Goal: Task Accomplishment & Management: Use online tool/utility

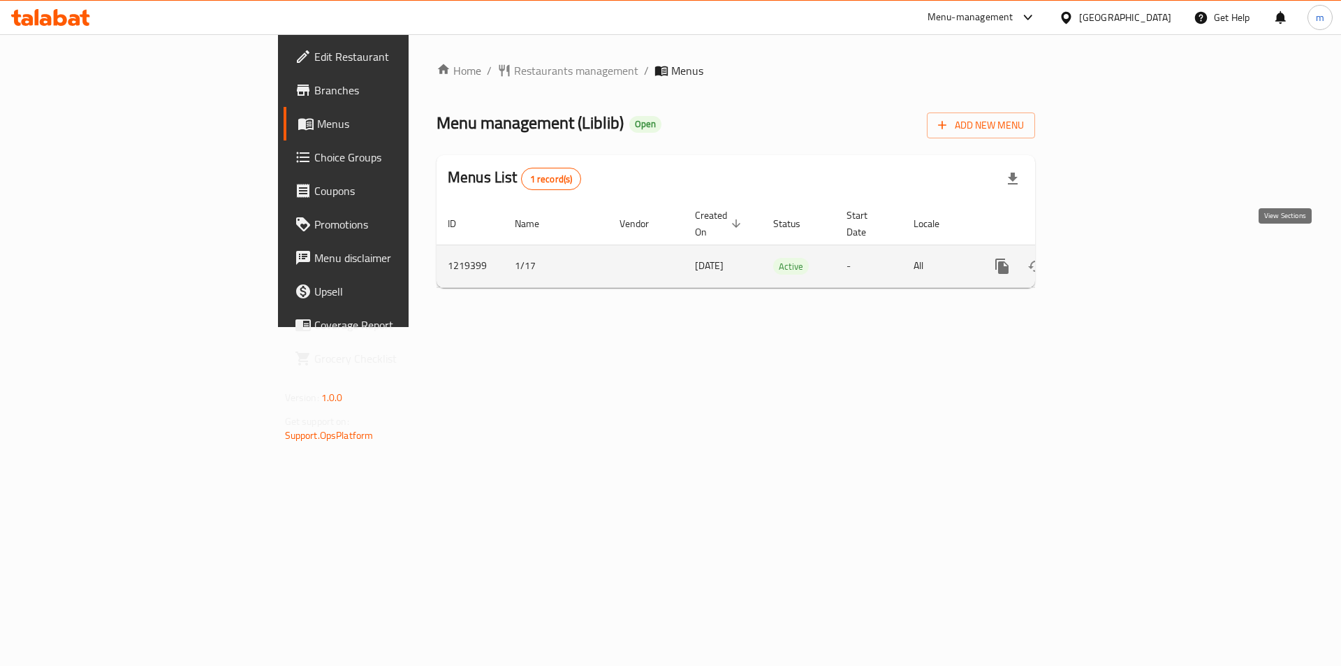
click at [1111, 258] on icon "enhanced table" at bounding box center [1102, 266] width 17 height 17
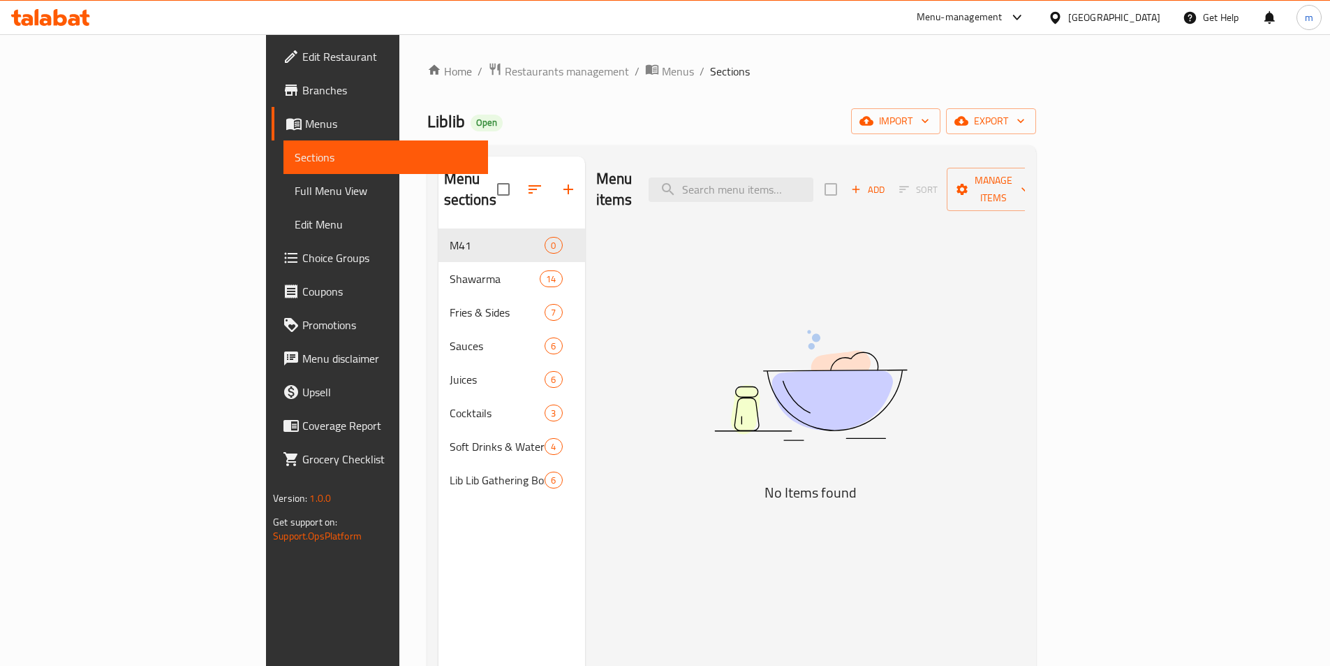
click at [295, 186] on span "Full Menu View" at bounding box center [386, 190] width 182 height 17
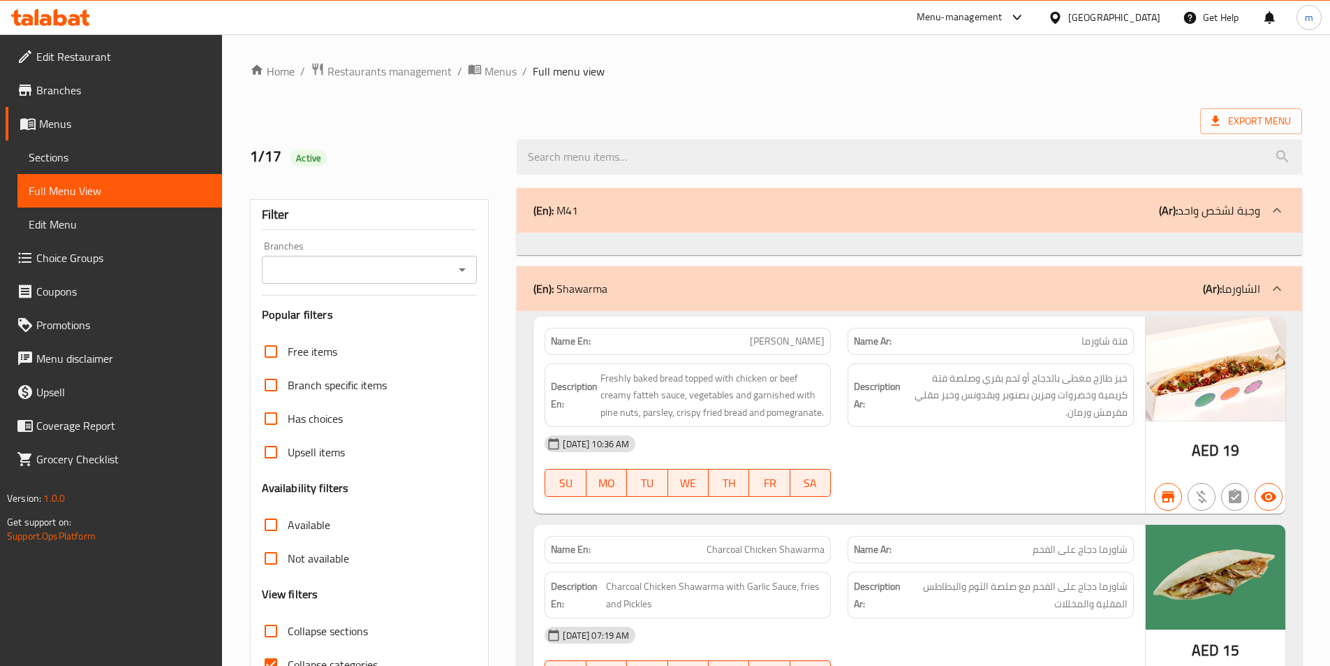
click at [116, 147] on link "Sections" at bounding box center [119, 157] width 205 height 34
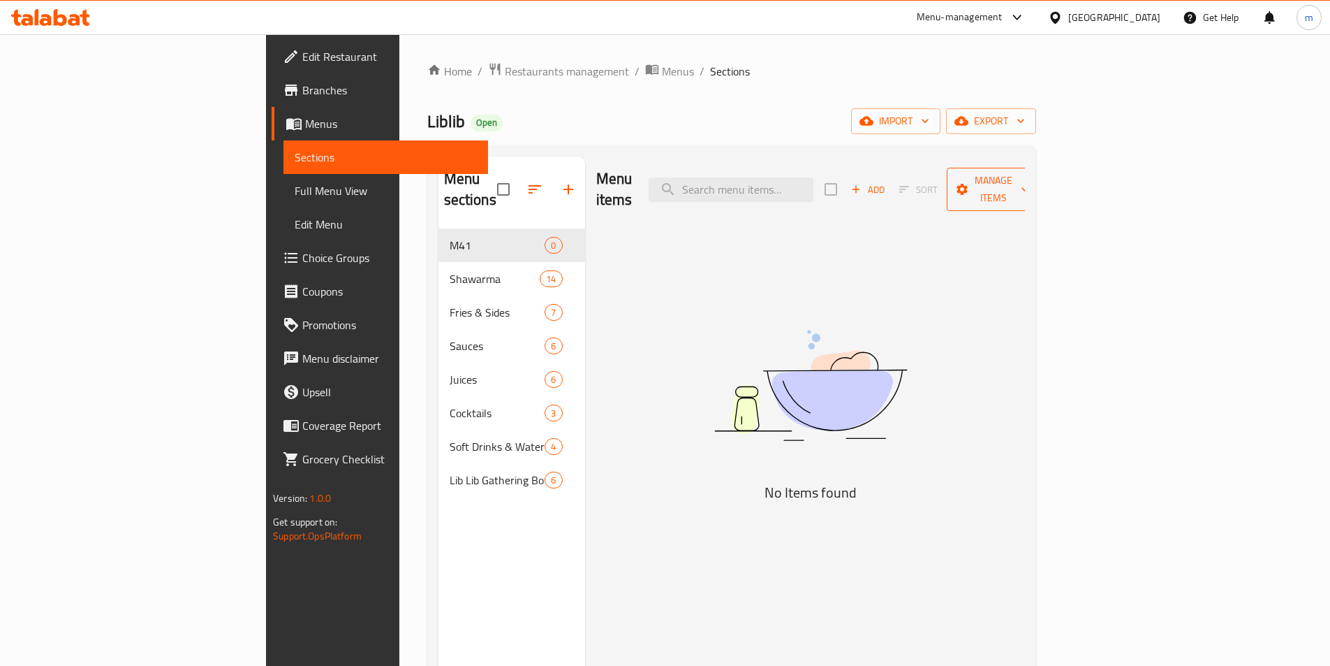
click at [1029, 175] on span "Manage items" at bounding box center [993, 189] width 71 height 35
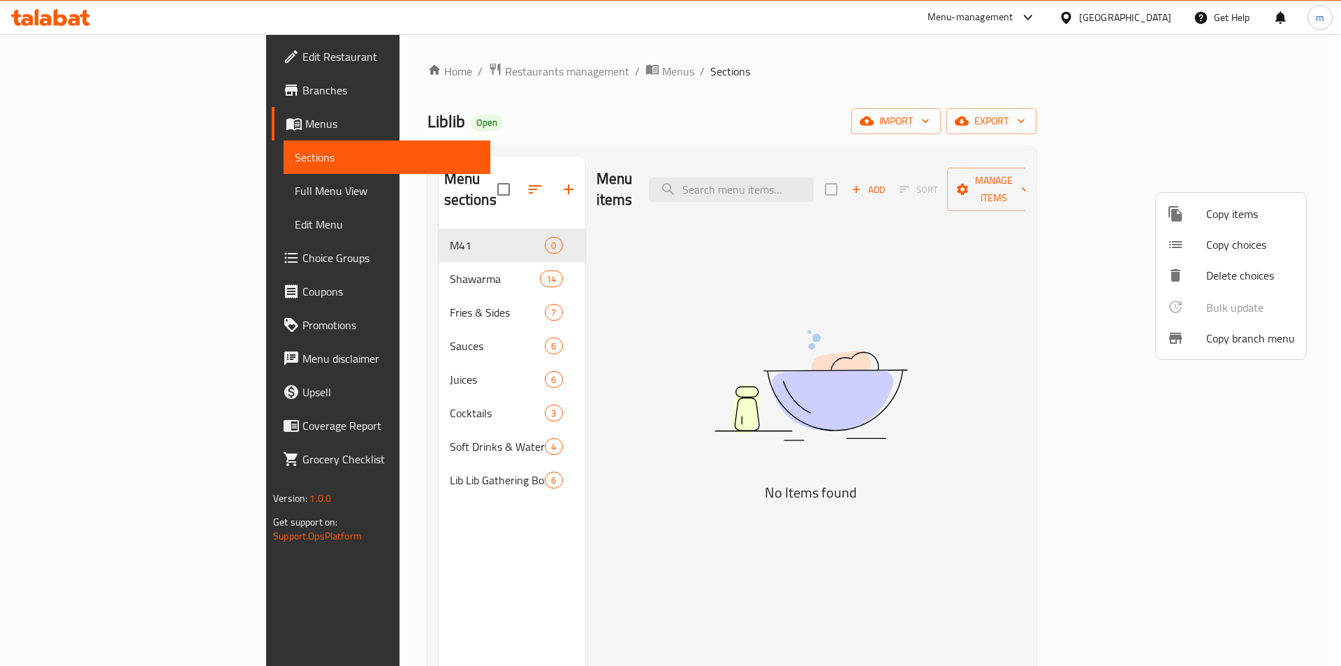
click at [734, 354] on div at bounding box center [670, 333] width 1341 height 666
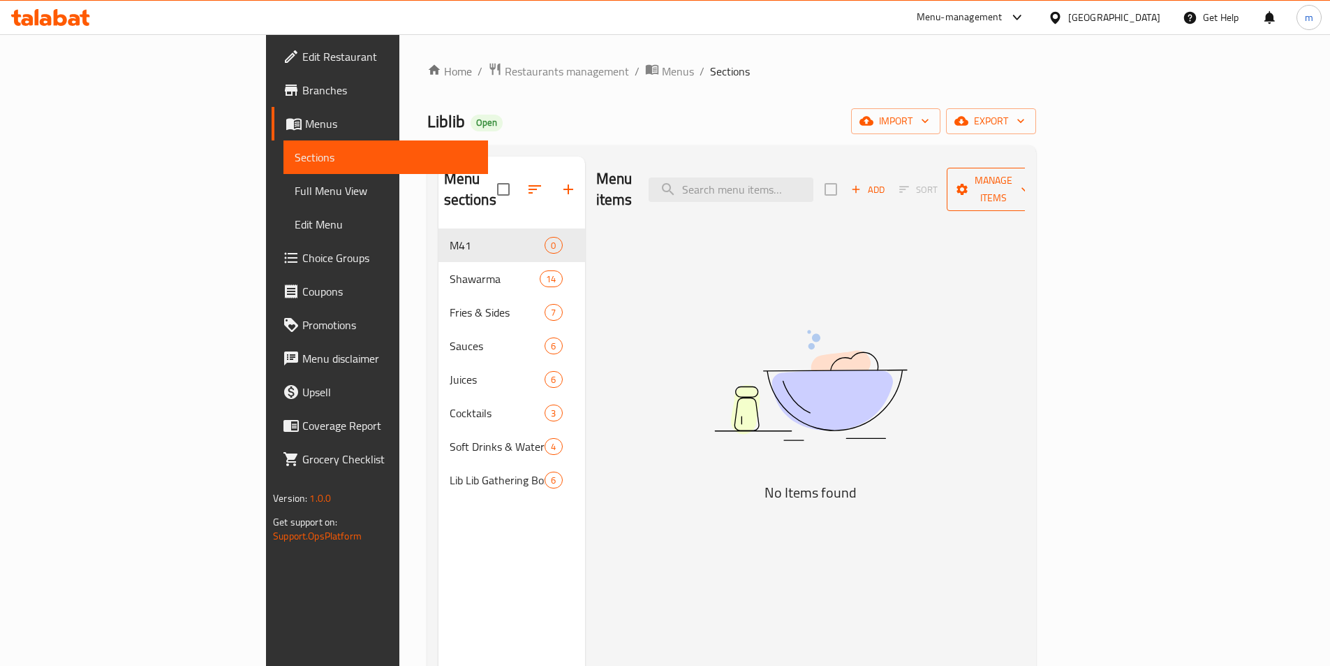
click at [1041, 176] on button "Manage items" at bounding box center [994, 189] width 94 height 43
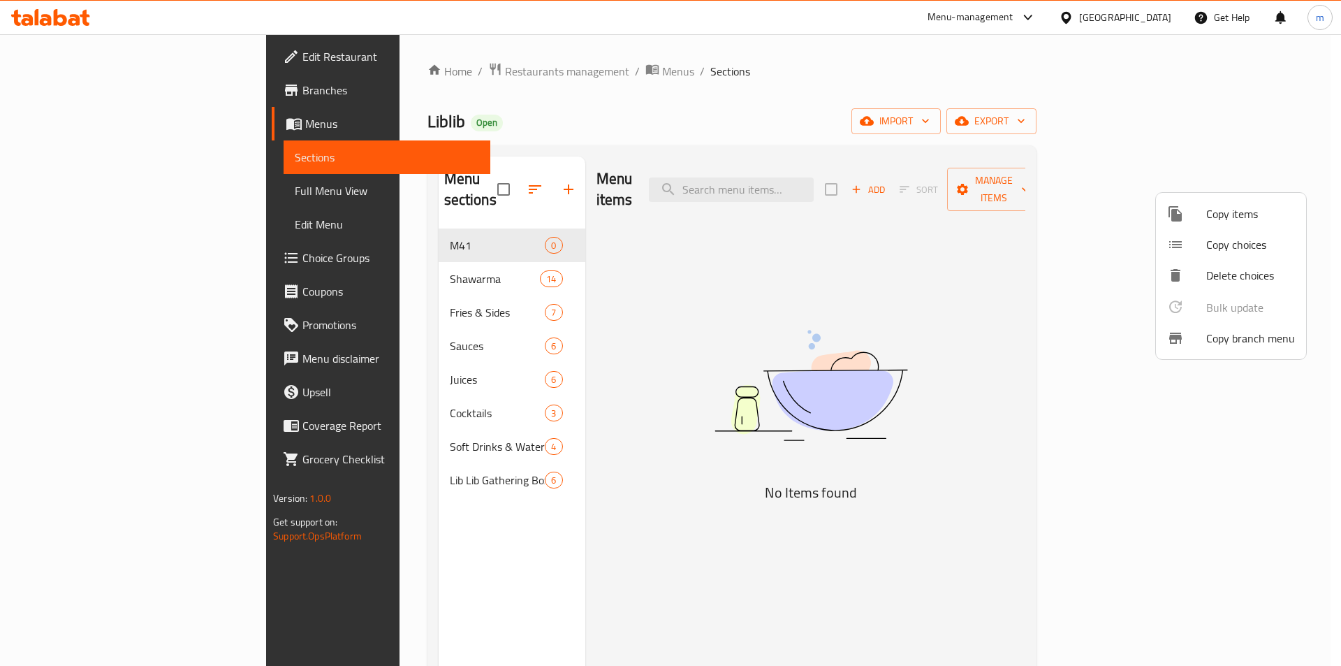
click at [1242, 338] on span "Copy branch menu" at bounding box center [1250, 338] width 89 height 17
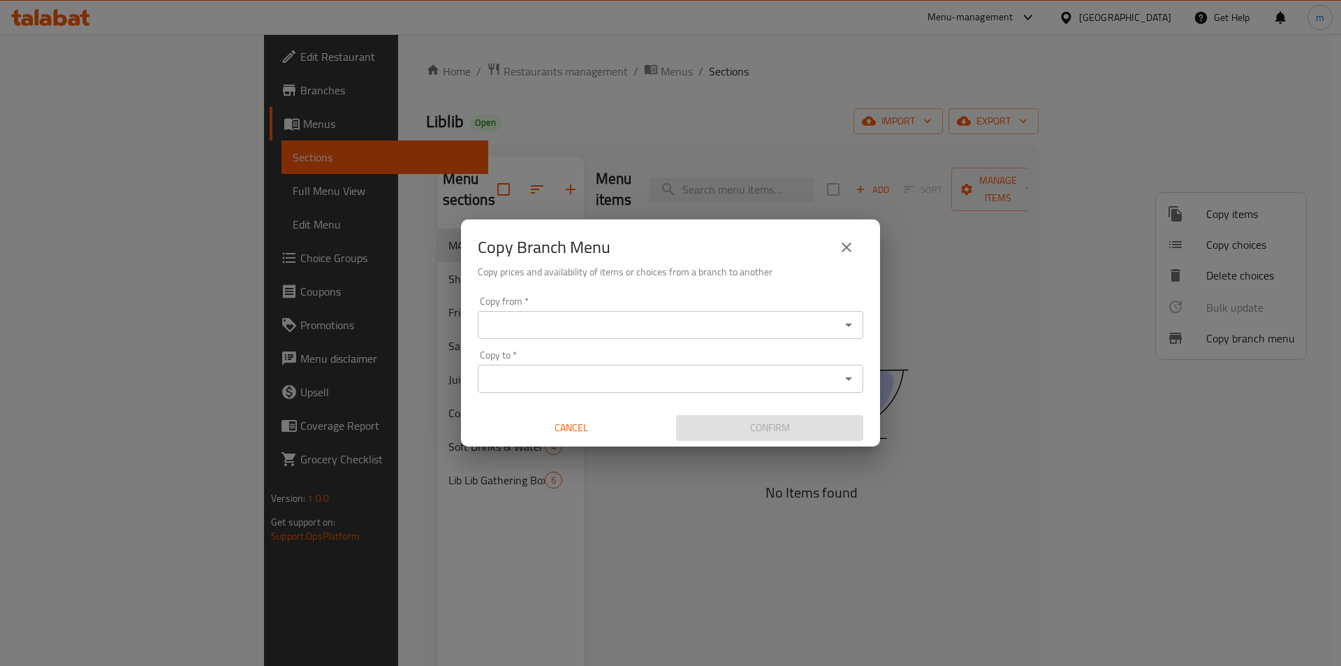
click at [653, 346] on div "Copy from   * Copy from * Copy to   * Copy to * Cancel Confirm" at bounding box center [670, 369] width 419 height 156
click at [664, 329] on input "Copy from   *" at bounding box center [659, 325] width 354 height 20
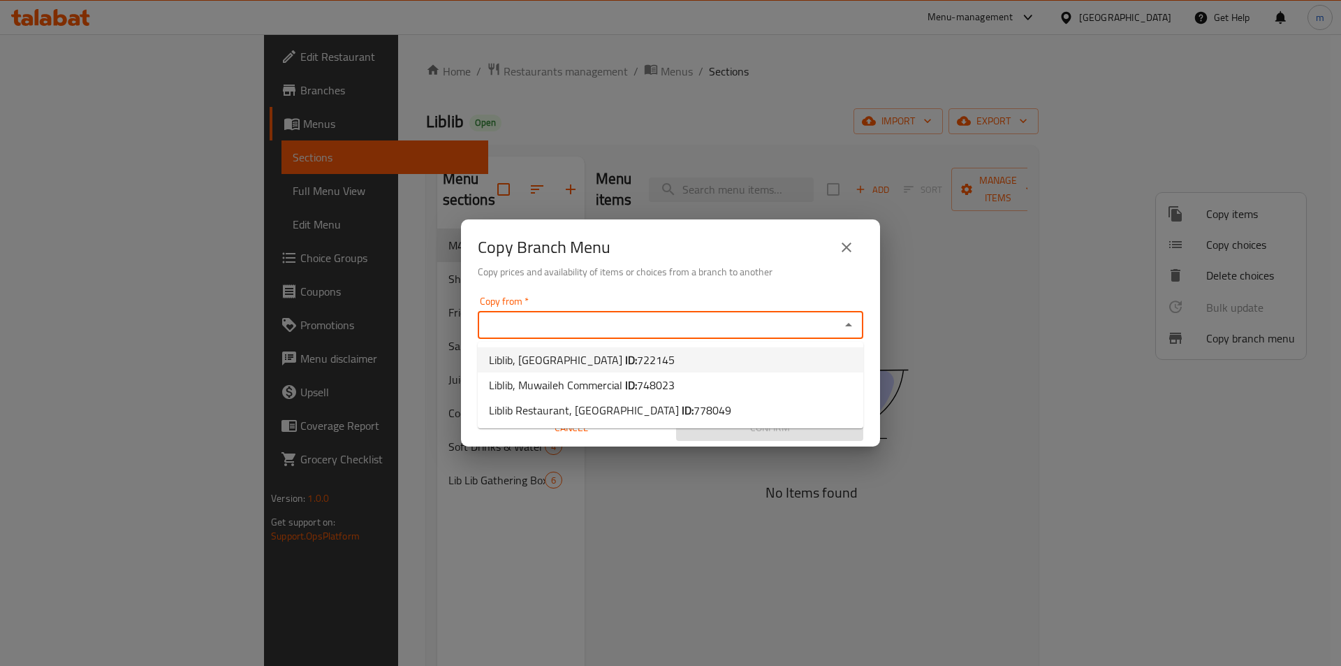
click at [637, 355] on span "722145" at bounding box center [656, 359] width 38 height 21
type input "Liblib, [GEOGRAPHIC_DATA]"
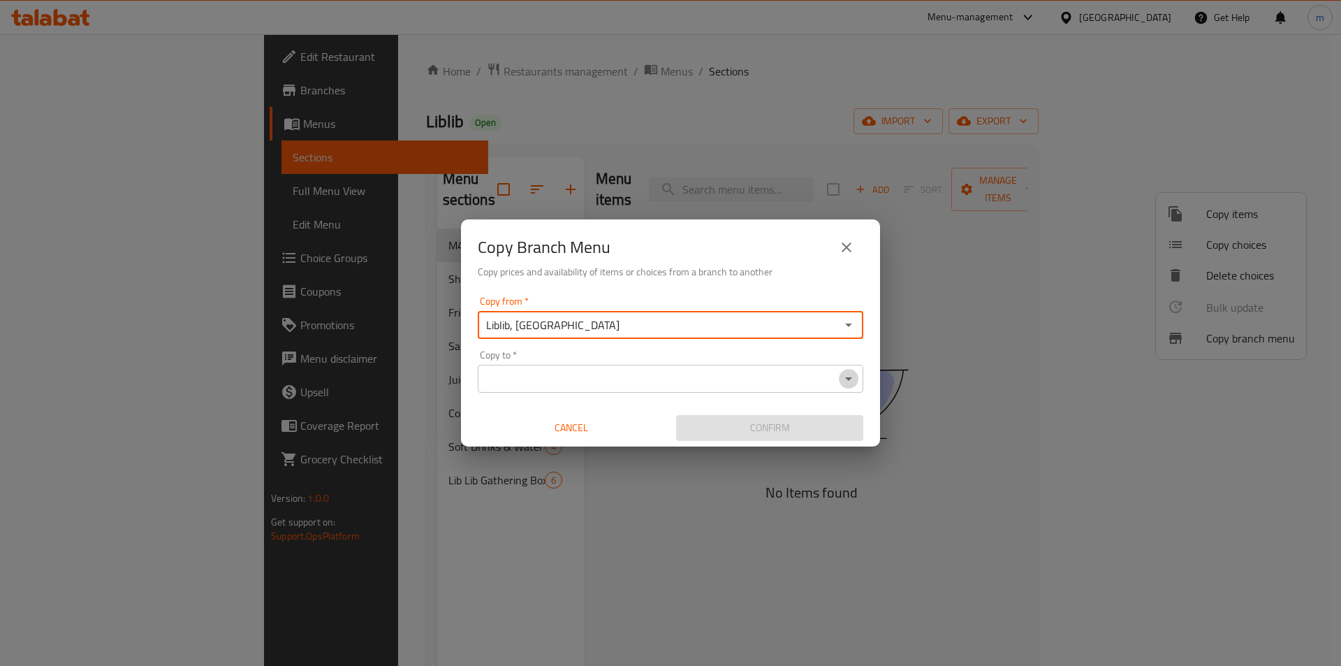
click at [851, 376] on icon "Open" at bounding box center [848, 378] width 17 height 17
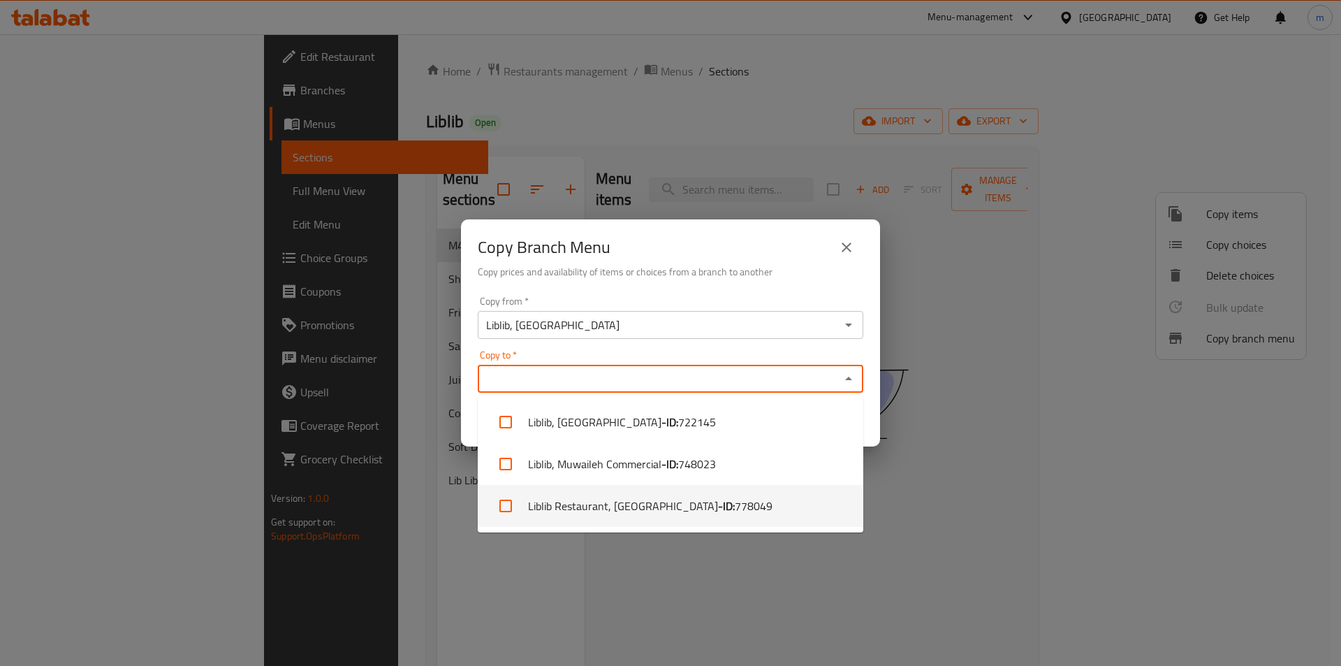
click at [647, 506] on li "Liblib Restaurant, [GEOGRAPHIC_DATA] - ID: 778049" at bounding box center [671, 506] width 386 height 42
checkbox input "true"
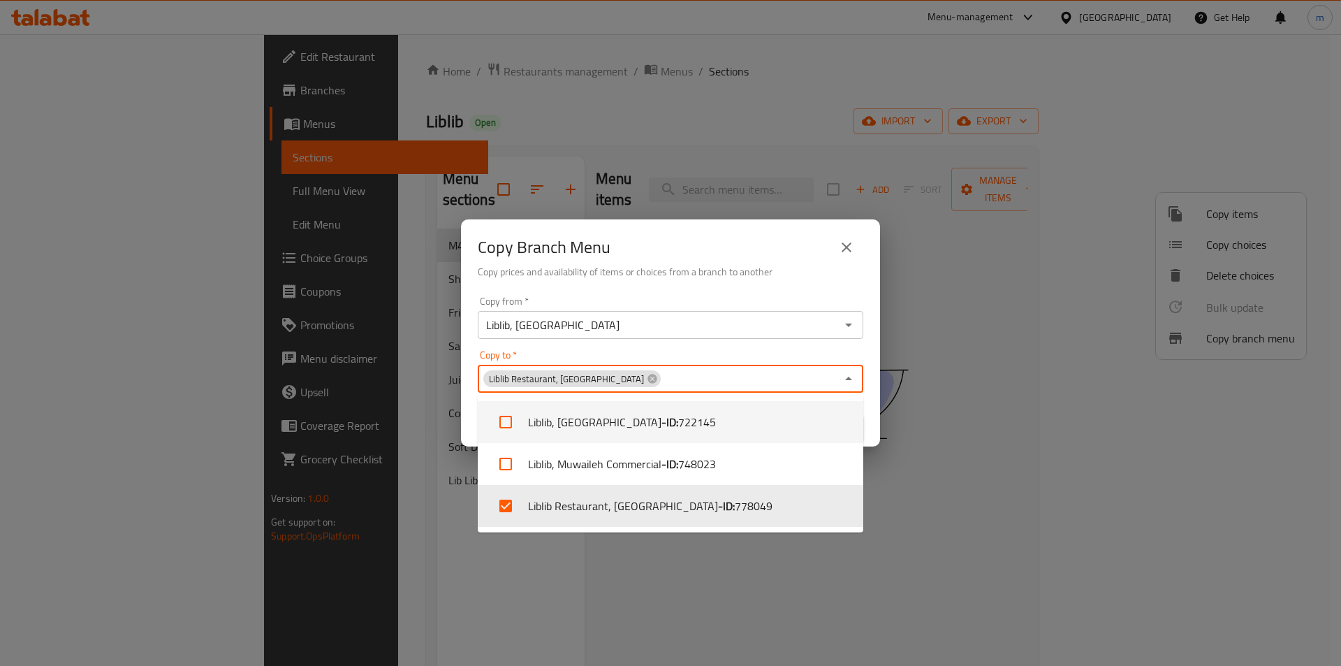
click at [763, 258] on div "Copy Branch Menu" at bounding box center [671, 247] width 386 height 34
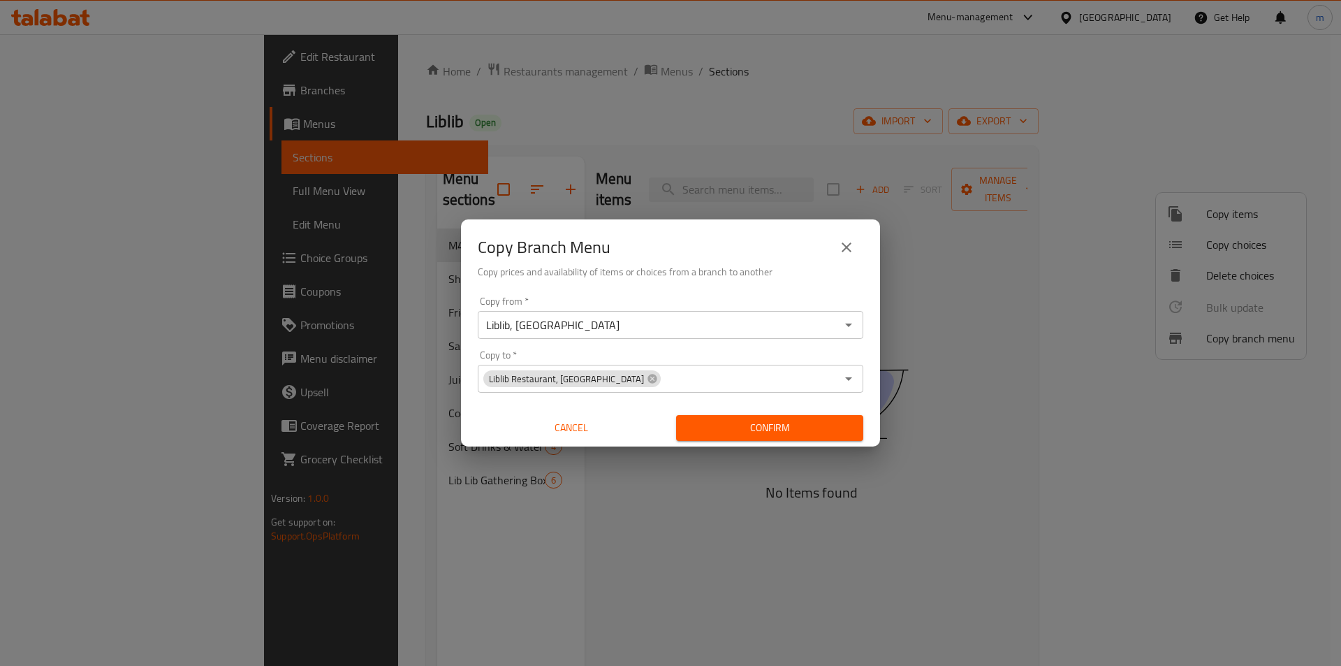
click at [789, 430] on span "Confirm" at bounding box center [769, 427] width 165 height 17
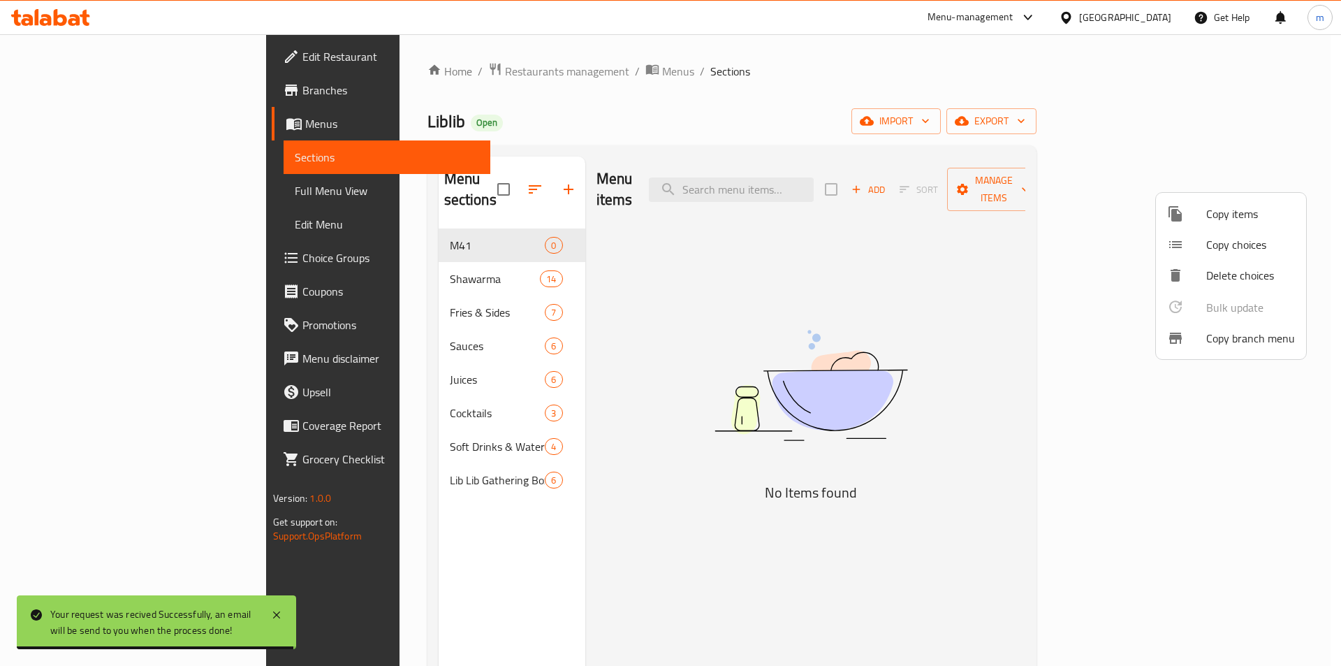
click at [73, 82] on div at bounding box center [670, 333] width 1341 height 666
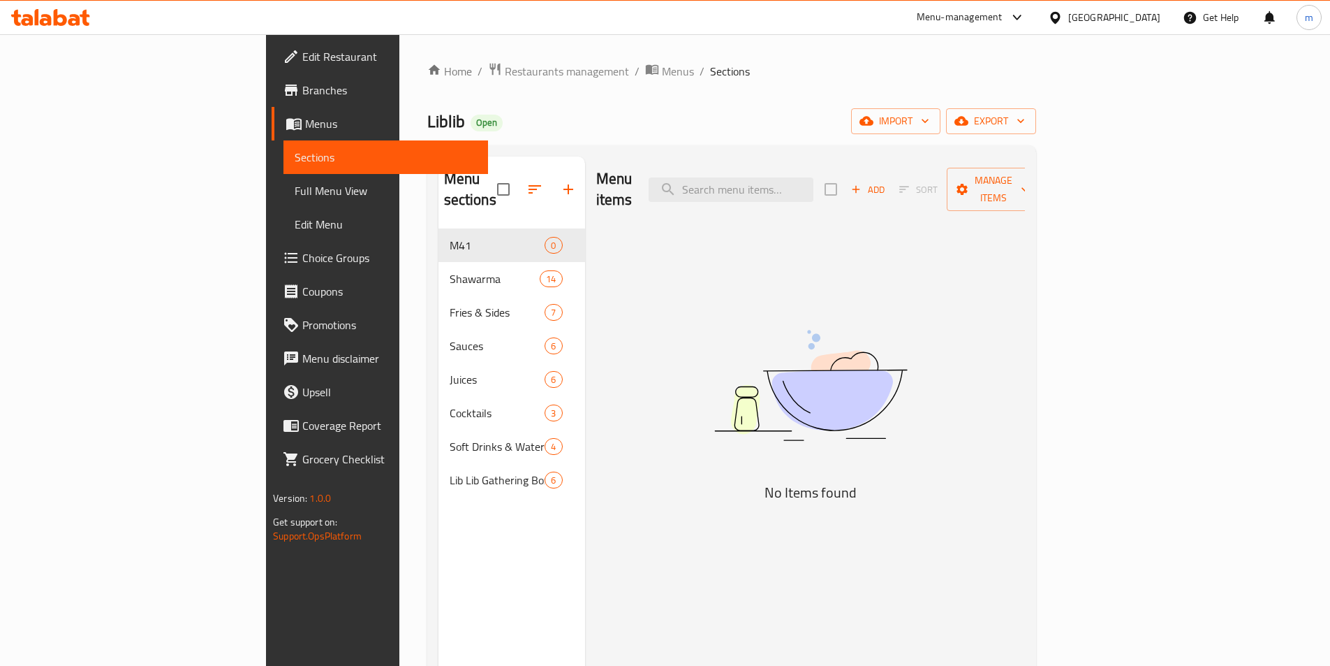
click at [302, 84] on span "Branches" at bounding box center [389, 90] width 175 height 17
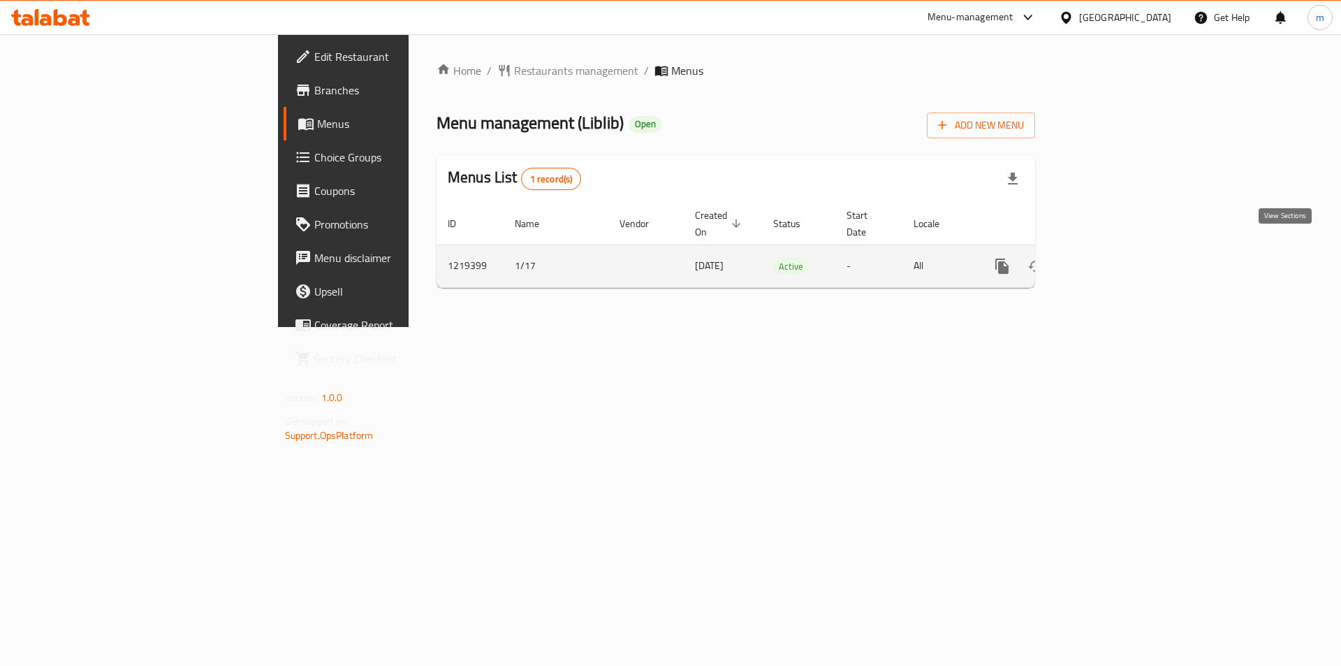
click at [1111, 258] on icon "enhanced table" at bounding box center [1102, 266] width 17 height 17
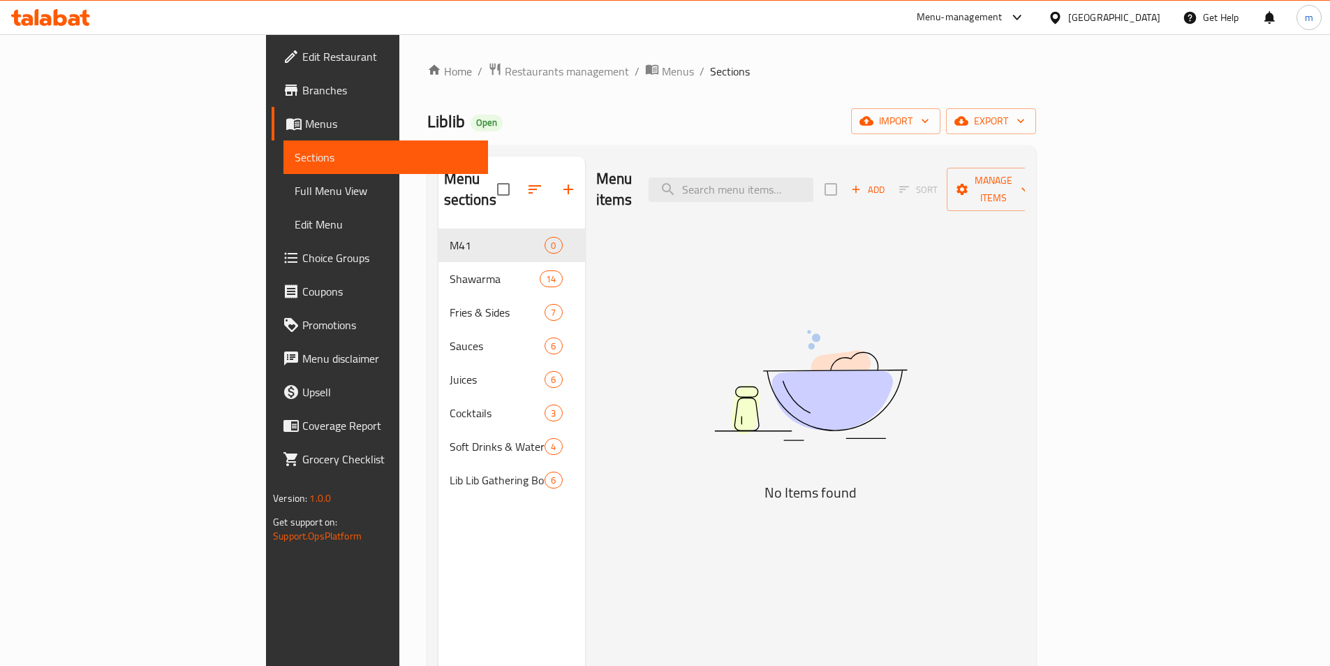
click at [295, 195] on span "Full Menu View" at bounding box center [386, 190] width 182 height 17
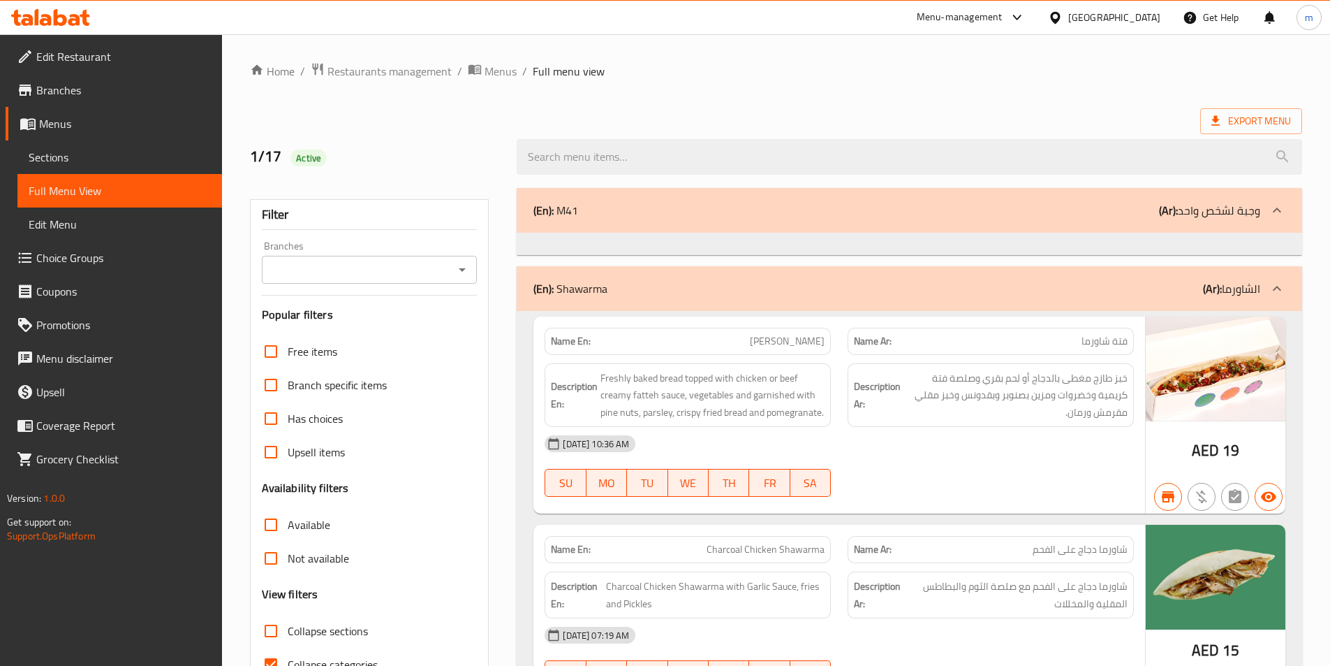
click at [1263, 209] on div at bounding box center [1278, 210] width 34 height 34
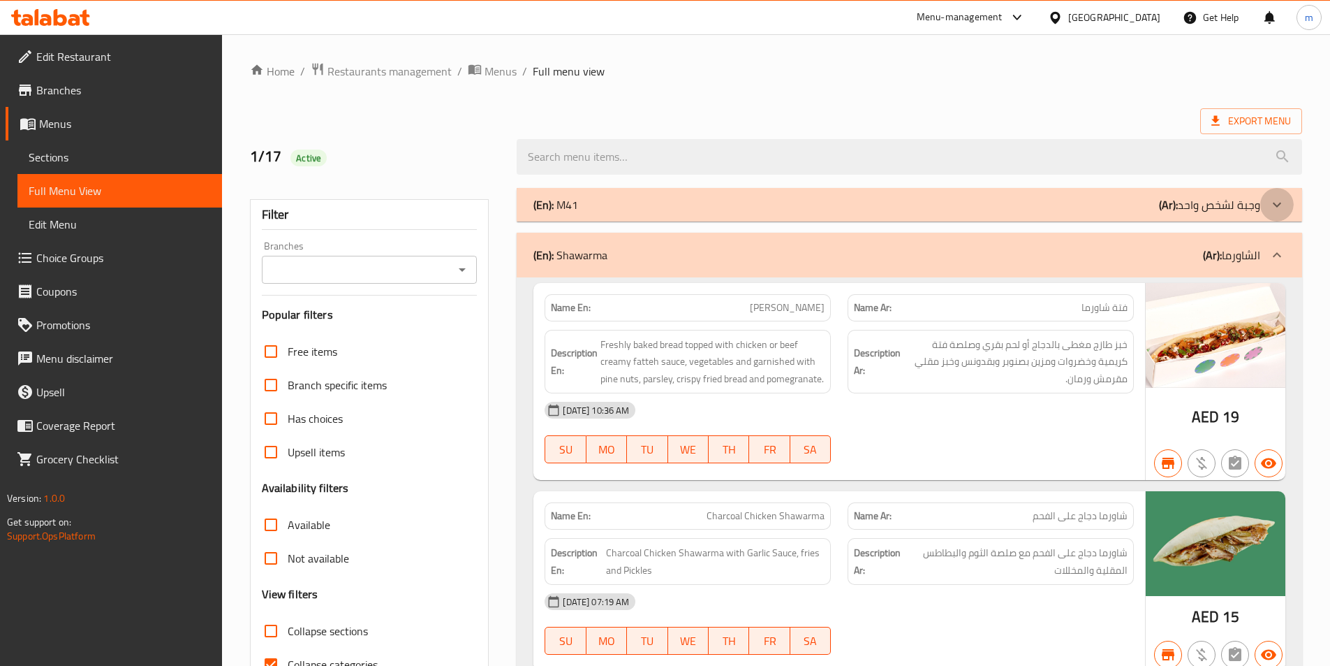
click at [1263, 209] on div at bounding box center [1278, 205] width 34 height 34
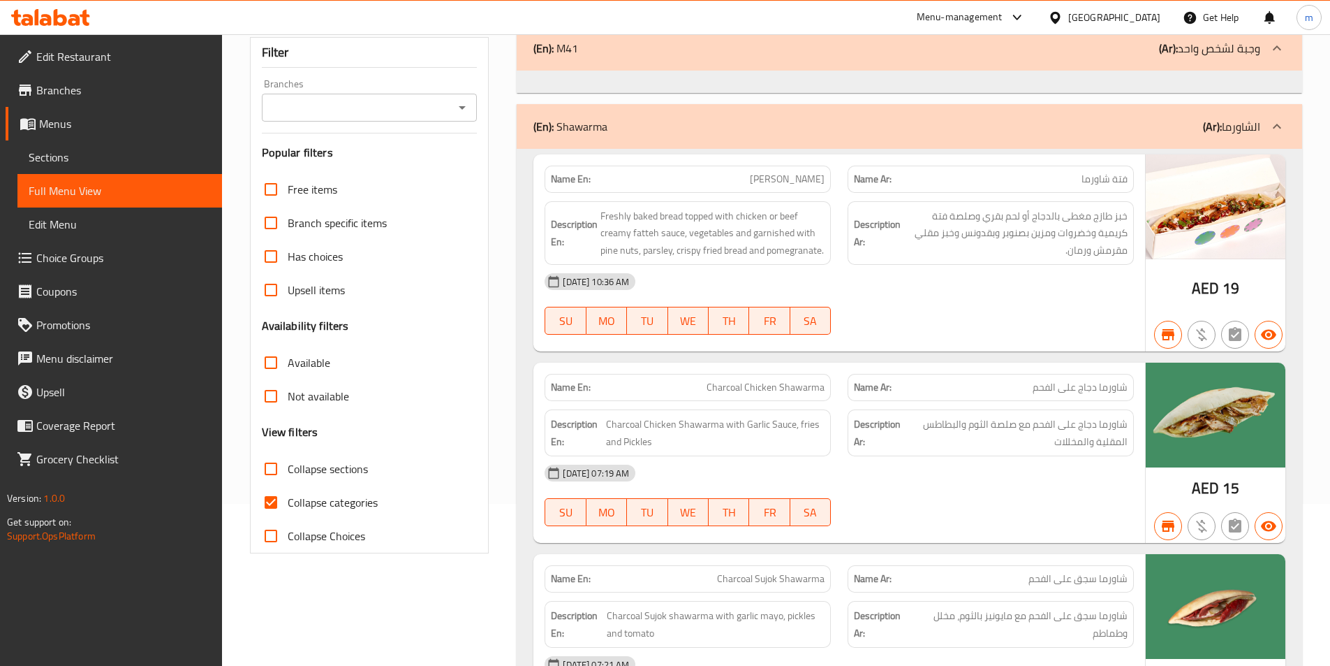
scroll to position [279, 0]
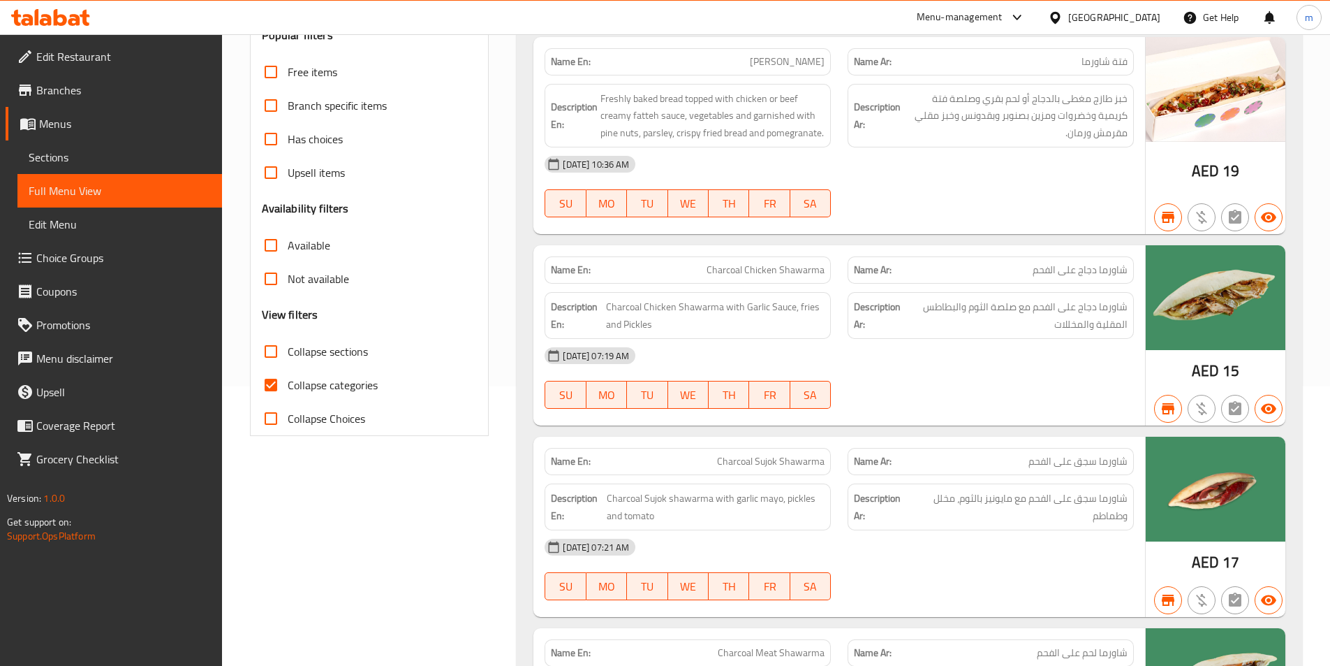
click at [308, 373] on label "Collapse categories" at bounding box center [316, 385] width 124 height 34
click at [288, 373] on input "Collapse categories" at bounding box center [271, 385] width 34 height 34
checkbox input "false"
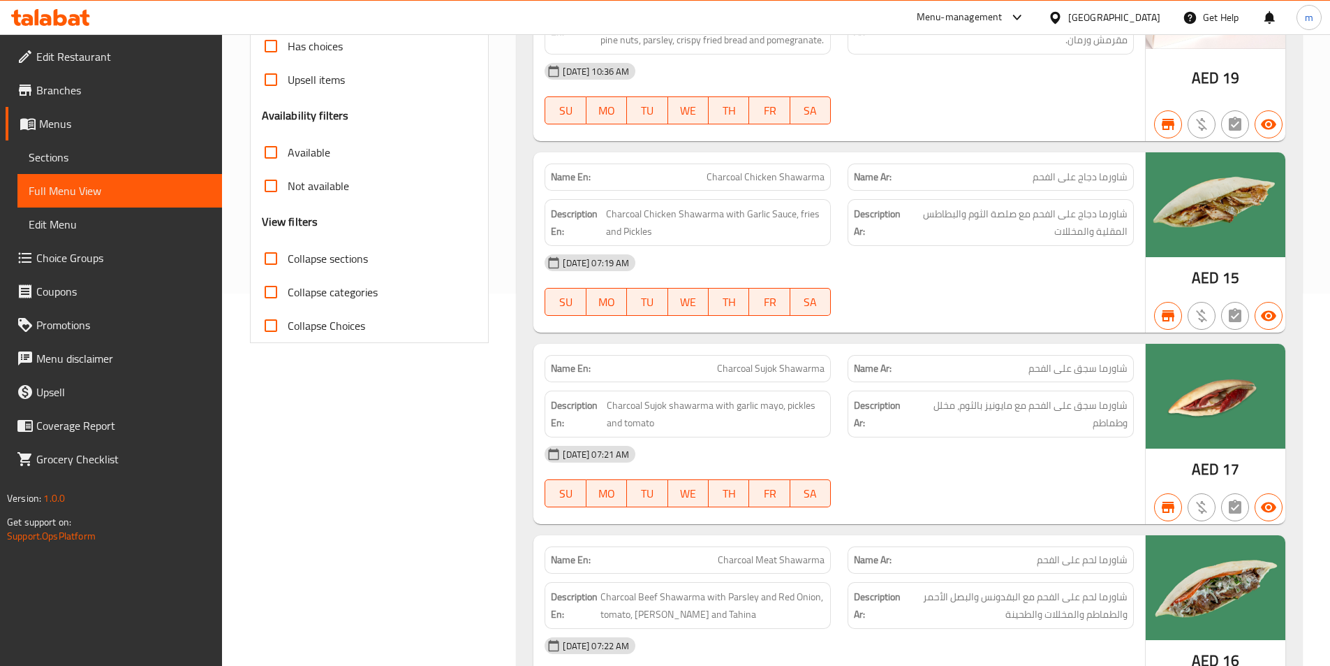
scroll to position [0, 0]
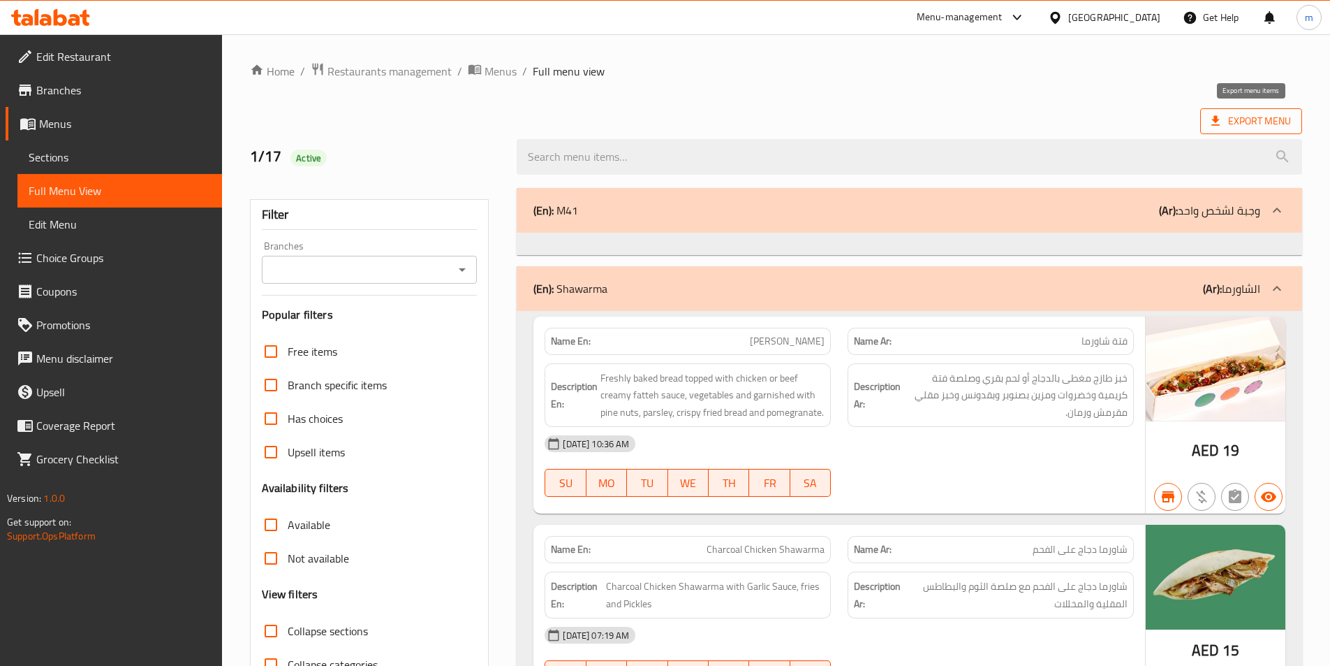
click at [1276, 114] on span "Export Menu" at bounding box center [1252, 120] width 80 height 17
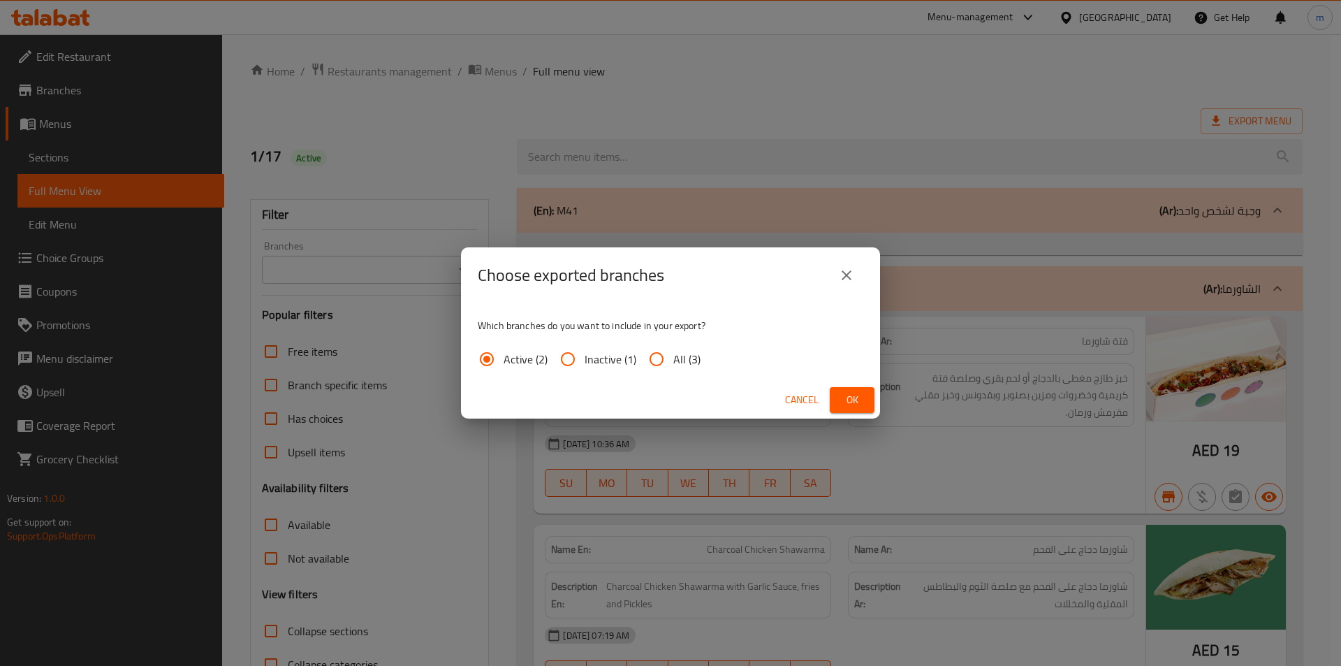
click at [653, 362] on input "All (3)" at bounding box center [657, 359] width 34 height 34
radio input "true"
click at [847, 397] on span "Ok" at bounding box center [852, 399] width 22 height 17
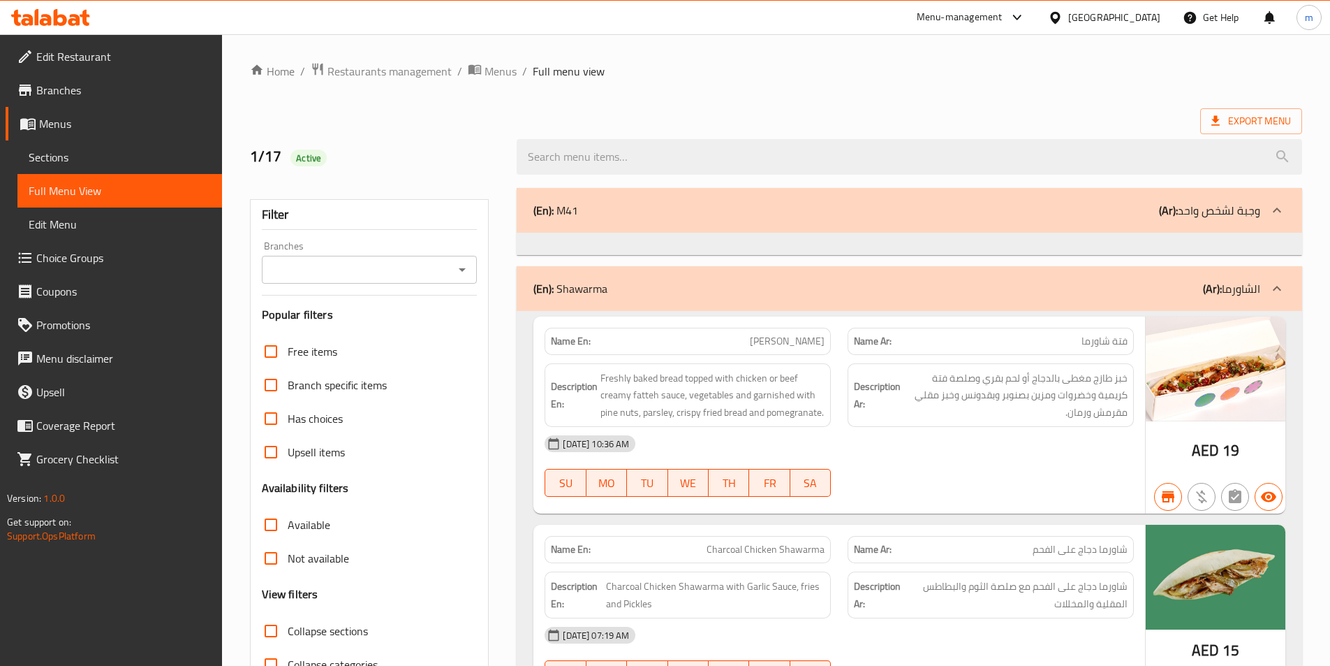
click at [69, 62] on span "Edit Restaurant" at bounding box center [123, 56] width 175 height 17
